Goal: Share content

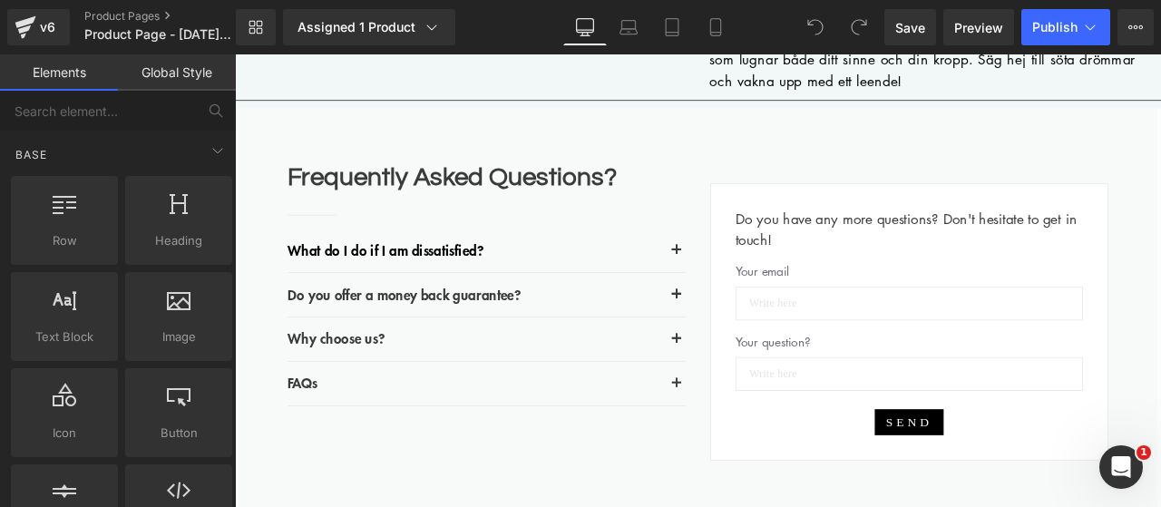
scroll to position [3174, 0]
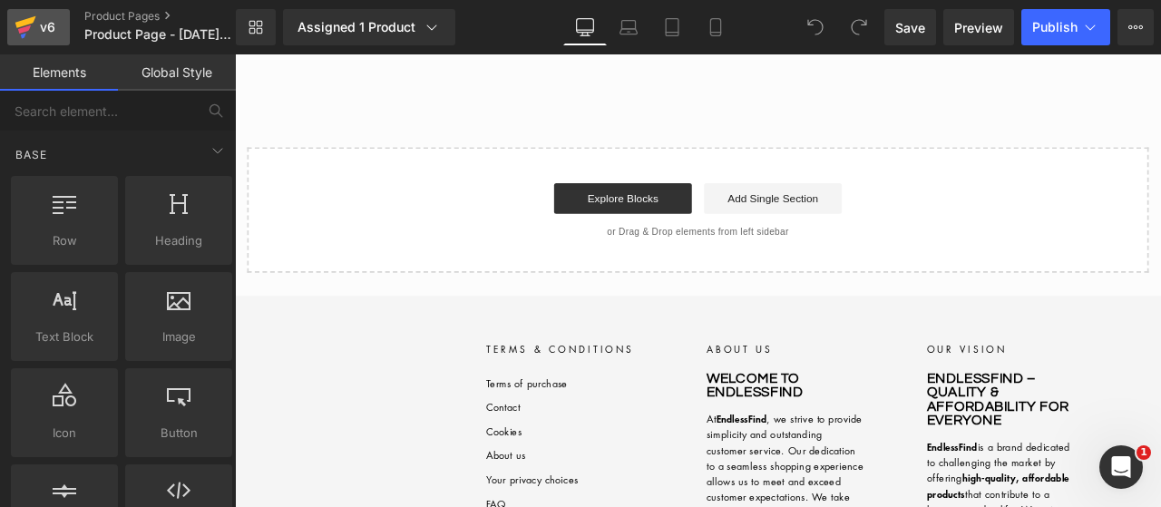
click at [18, 30] on icon at bounding box center [24, 29] width 13 height 8
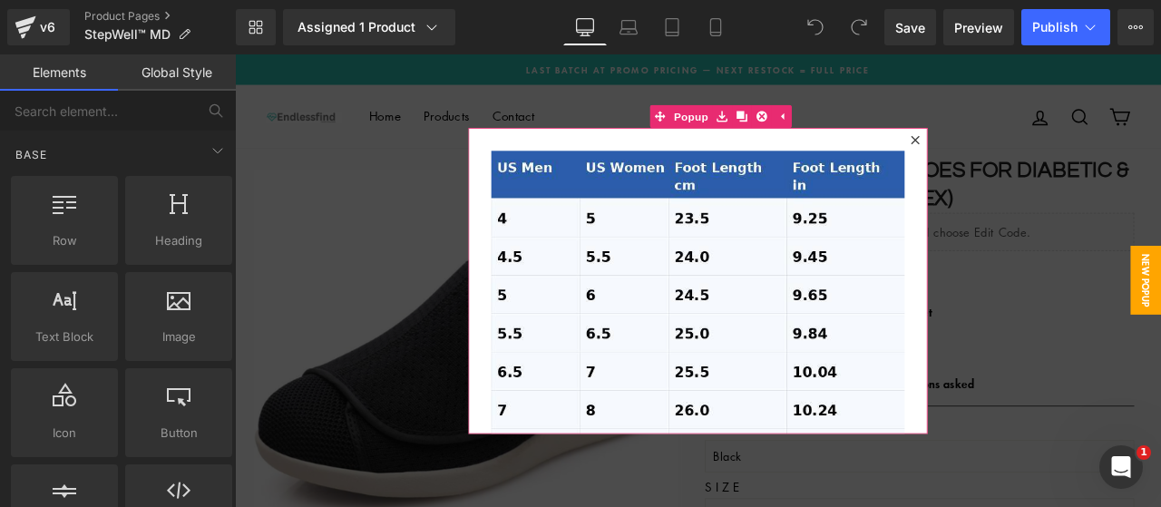
click at [1037, 157] on icon at bounding box center [1041, 156] width 11 height 11
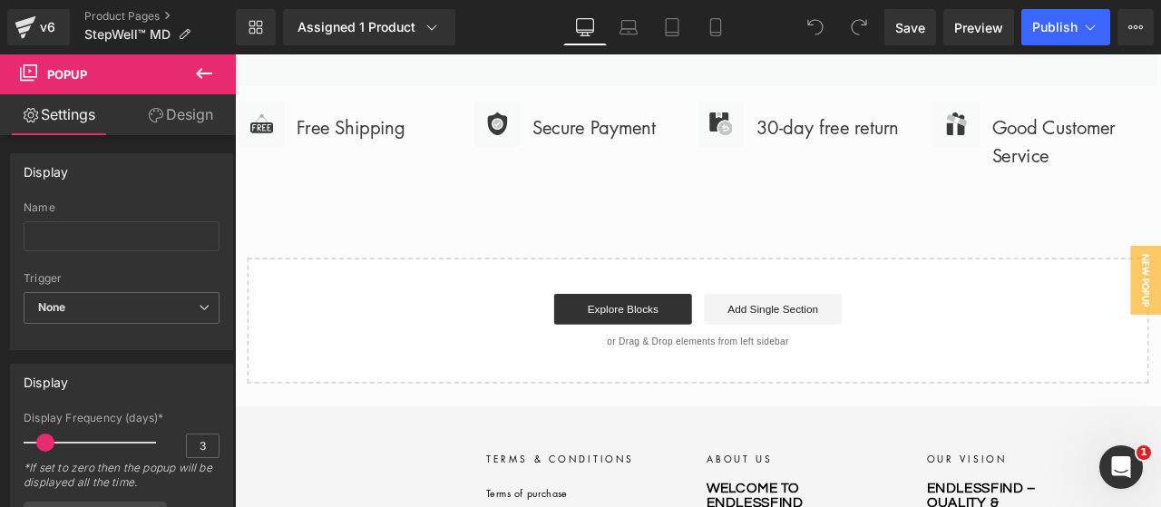
scroll to position [6801, 0]
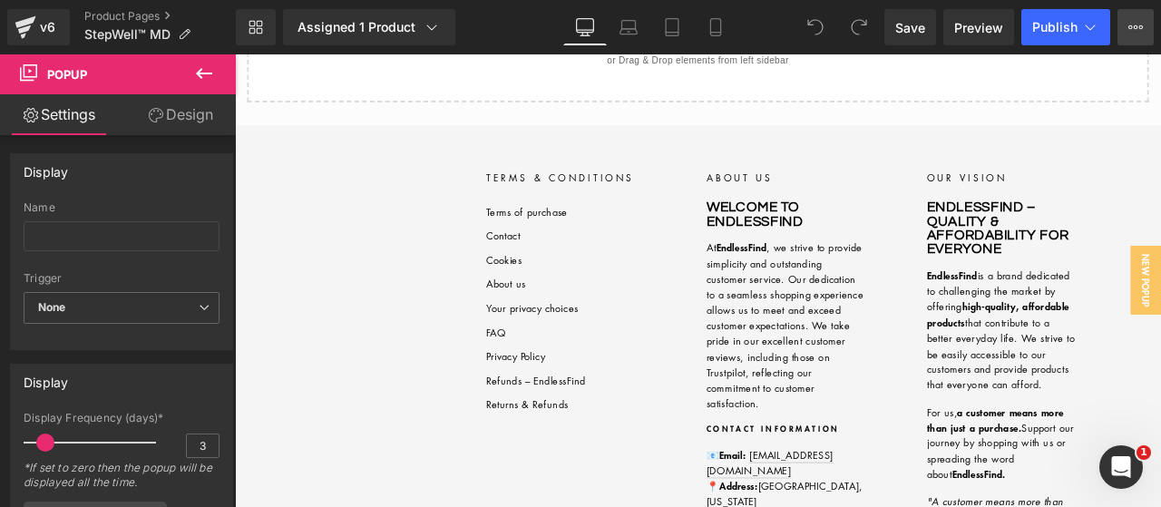
click at [1134, 42] on button "View Live Page View with current Template Save Template to Library Schedule Pub…" at bounding box center [1135, 27] width 36 height 36
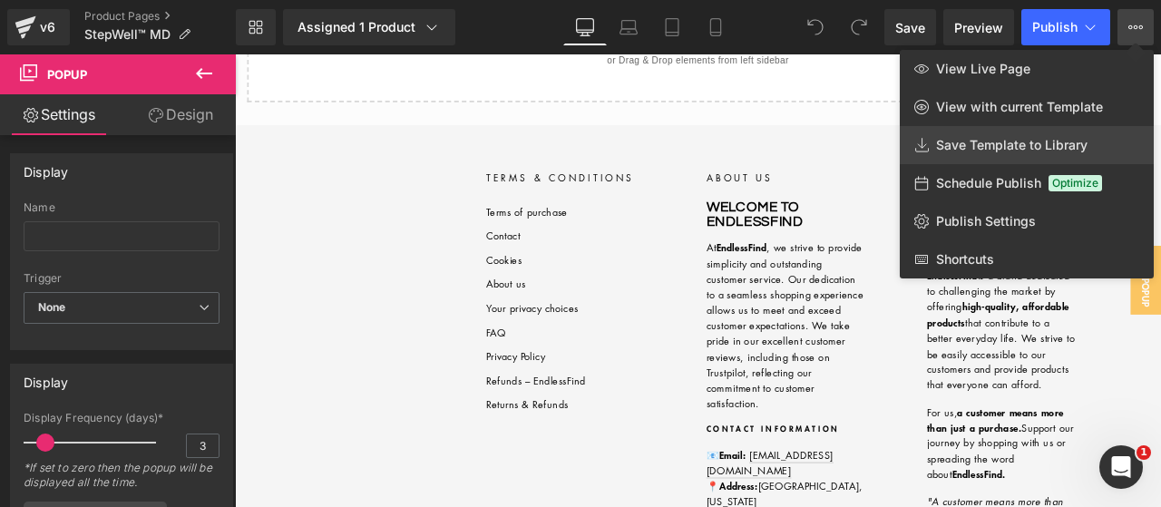
click at [1010, 151] on span "Save Template to Library" at bounding box center [1011, 145] width 151 height 16
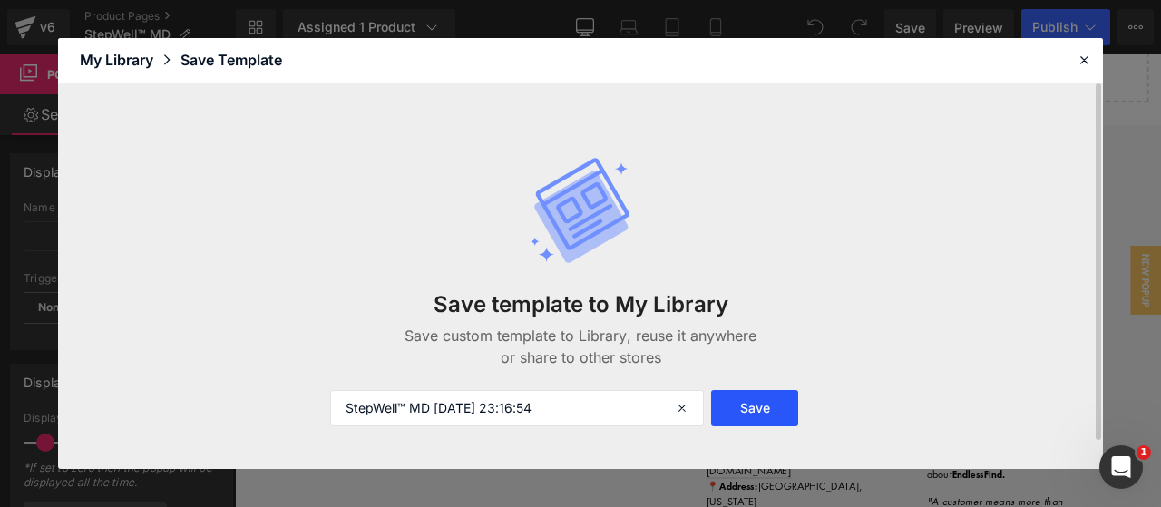
click at [753, 398] on button "Save" at bounding box center [754, 408] width 87 height 36
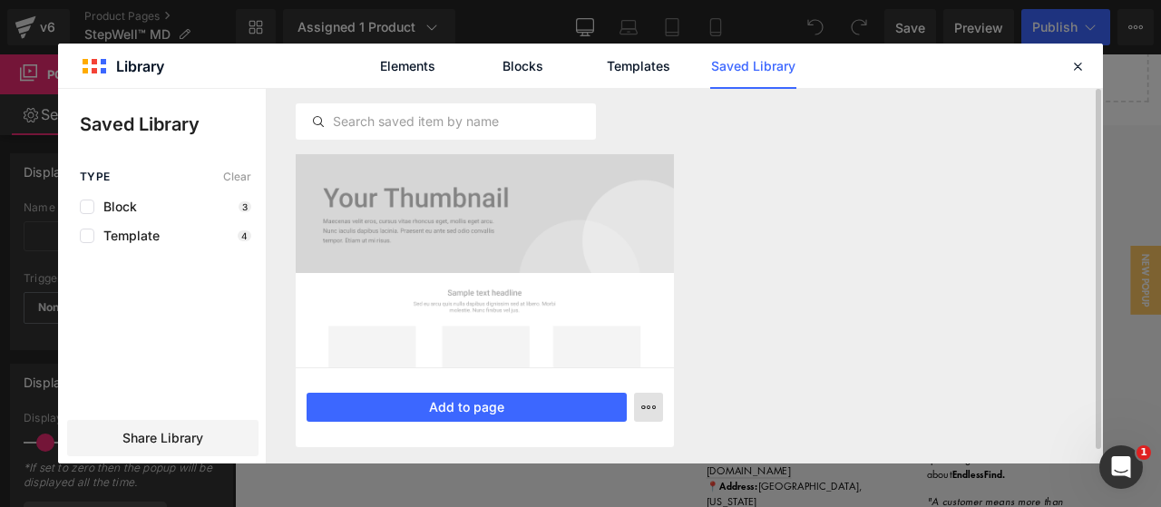
click at [644, 411] on icon "button" at bounding box center [648, 407] width 15 height 15
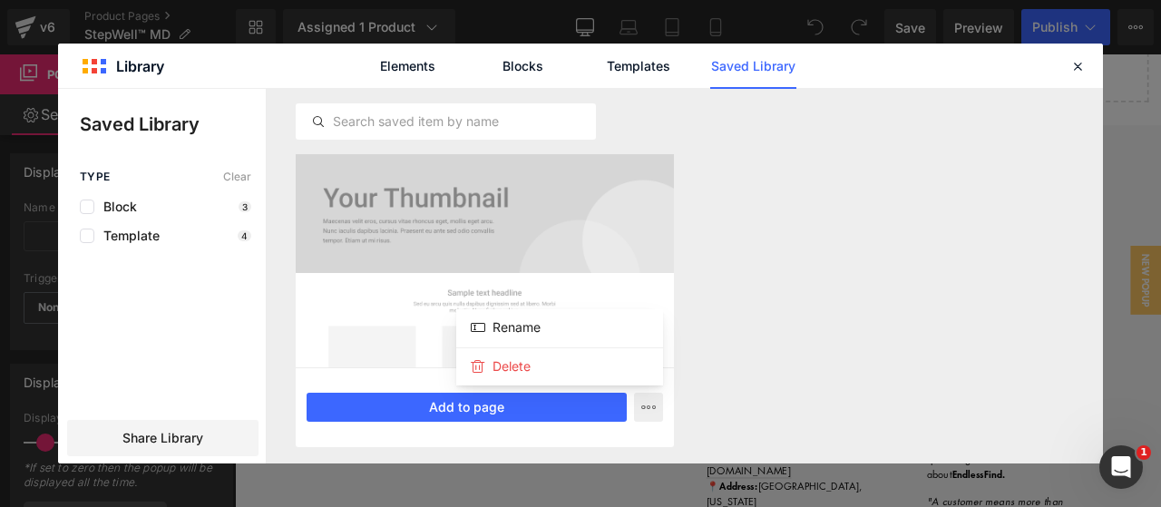
click at [200, 437] on div at bounding box center [580, 276] width 1045 height 374
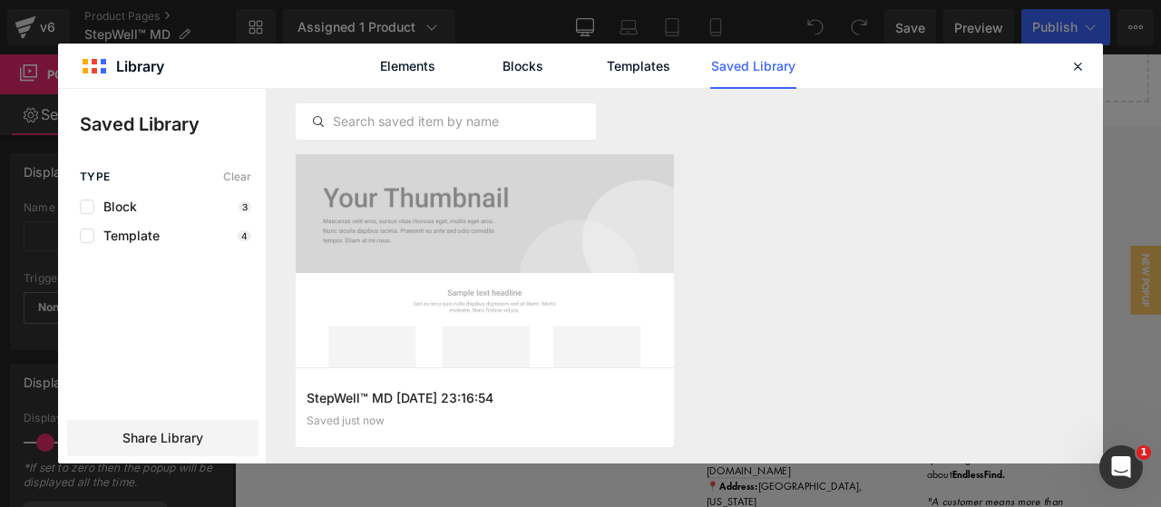
click at [200, 437] on span "Share Library" at bounding box center [162, 438] width 81 height 18
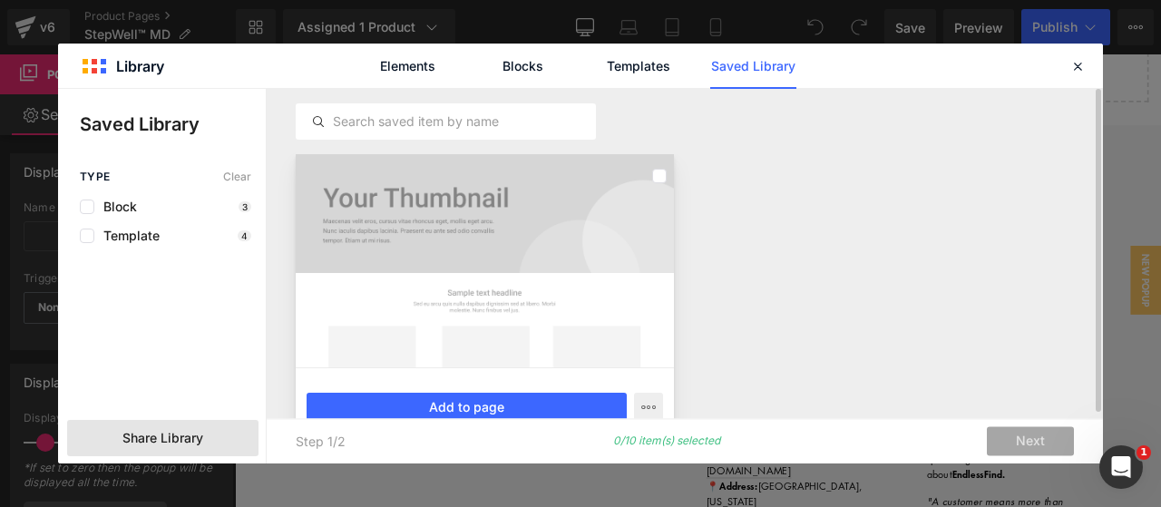
click at [487, 291] on div at bounding box center [485, 260] width 378 height 213
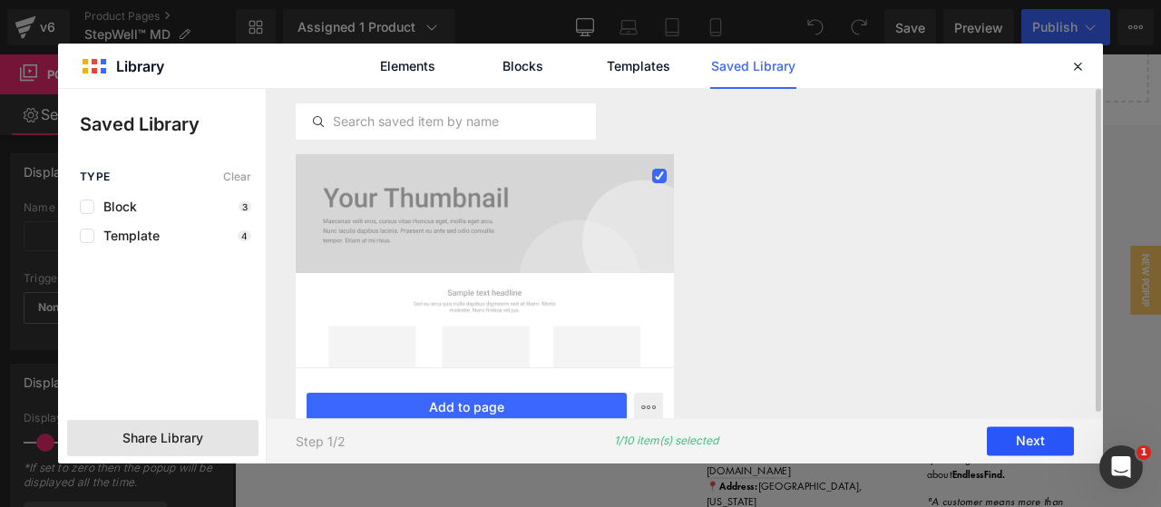
click at [1028, 443] on button "Next" at bounding box center [1030, 441] width 87 height 29
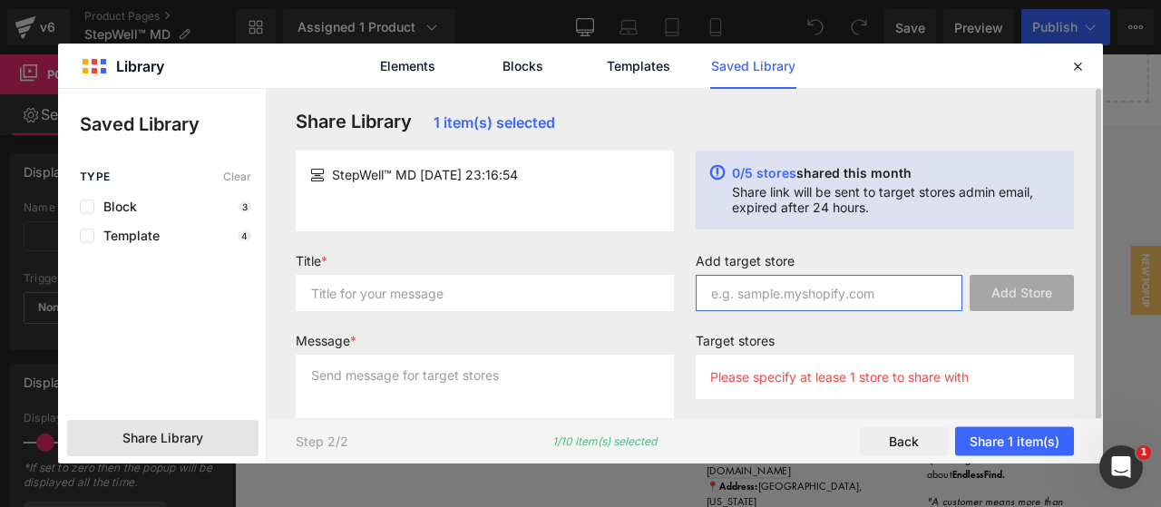
click at [811, 291] on input "text" at bounding box center [828, 293] width 267 height 36
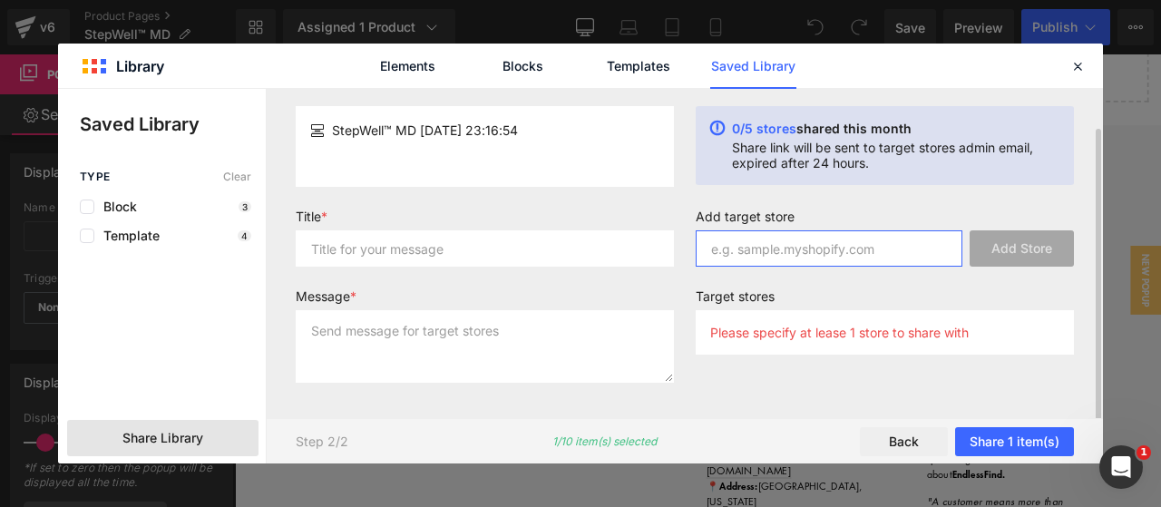
paste input "ScandiLife.se scandilife-se.myshopify.com"
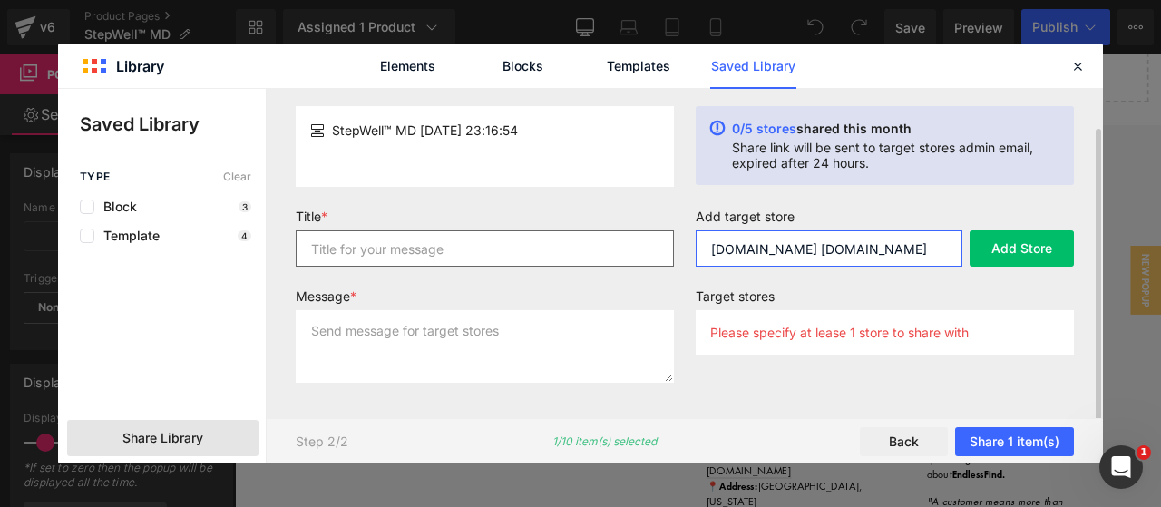
scroll to position [0, 0]
drag, startPoint x: 776, startPoint y: 251, endPoint x: 646, endPoint y: 249, distance: 130.6
click at [646, 249] on form "Title * Message * Add target store ScandiLife.se scandilife-se.myshopify.com Ad…" at bounding box center [685, 303] width 800 height 189
type input "scandilife-se.myshopify.com"
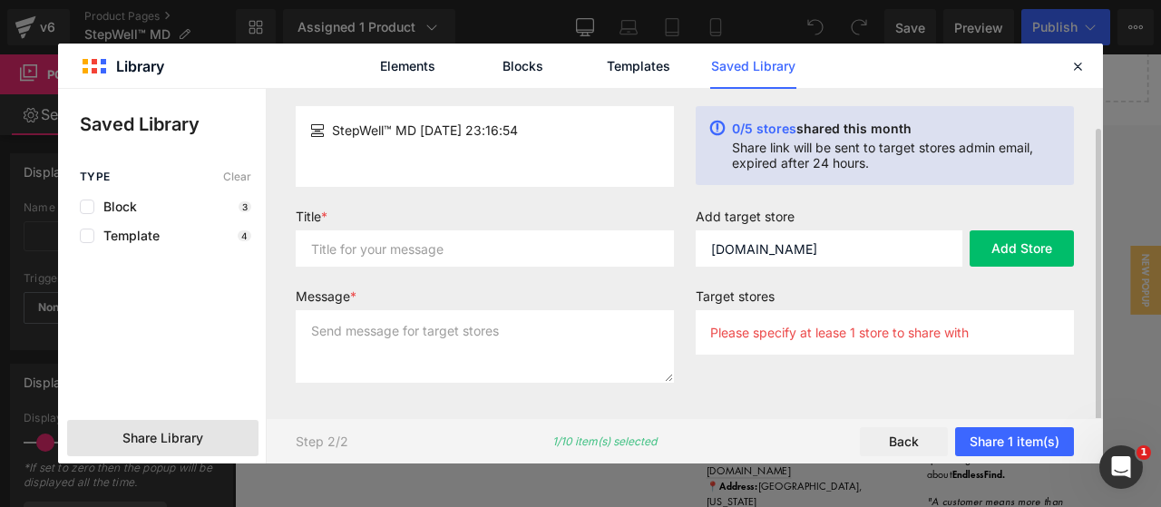
click at [583, 273] on div "Title *" at bounding box center [485, 245] width 400 height 73
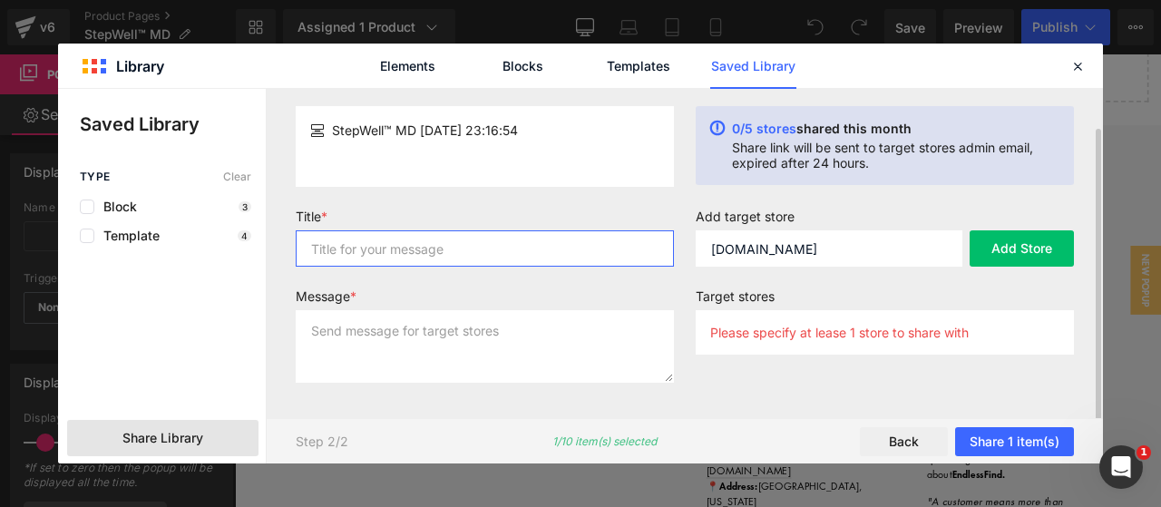
click at [572, 237] on input "text" at bounding box center [485, 248] width 378 height 36
type input "e"
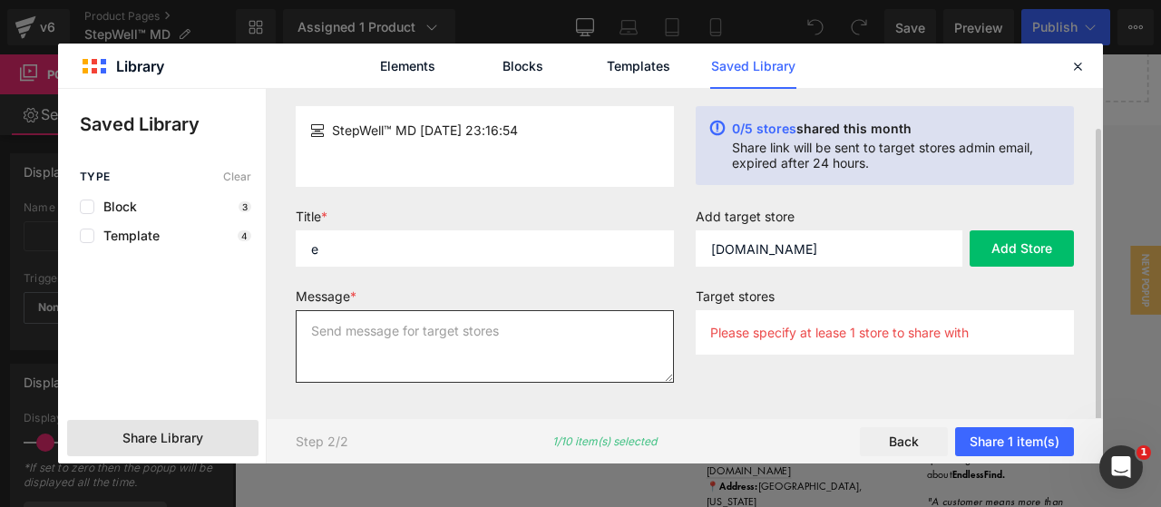
click at [490, 347] on textarea at bounding box center [485, 346] width 378 height 73
type textarea "e"
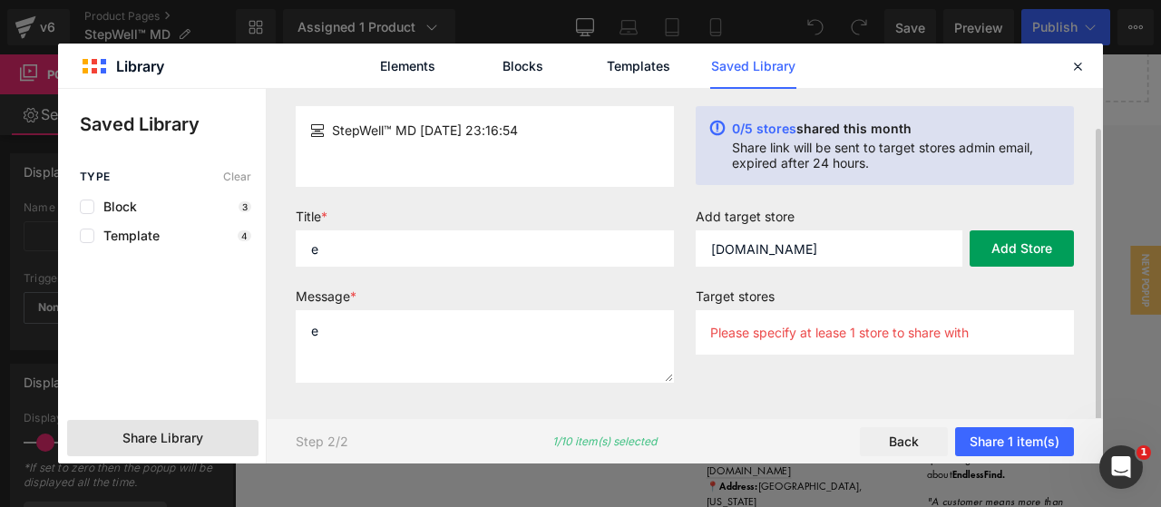
click at [1039, 248] on button "Add Store" at bounding box center [1021, 248] width 104 height 36
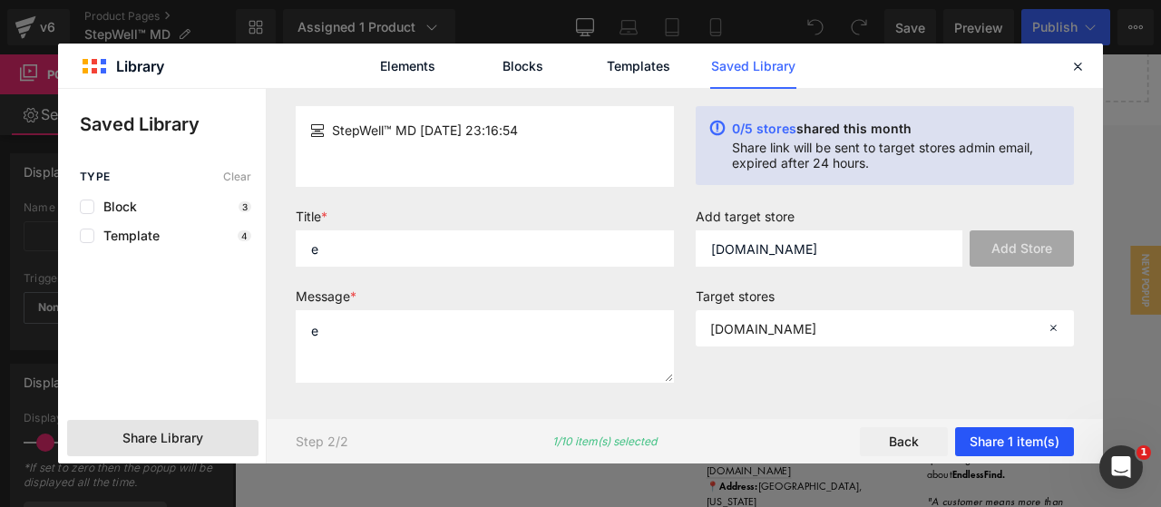
click at [1021, 441] on button "Share 1 item(s)" at bounding box center [1014, 441] width 119 height 29
